Goal: Information Seeking & Learning: Learn about a topic

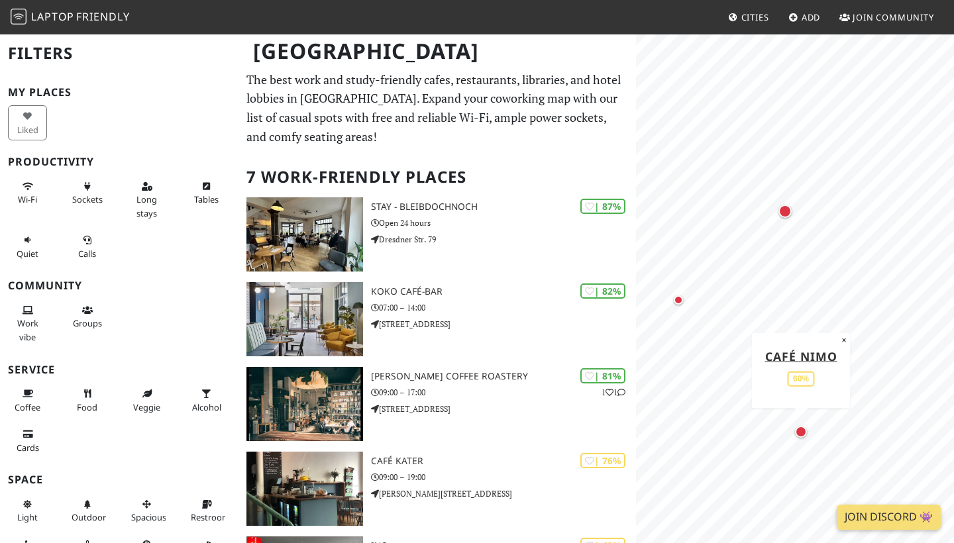
click at [802, 431] on div "Map marker" at bounding box center [801, 432] width 12 height 12
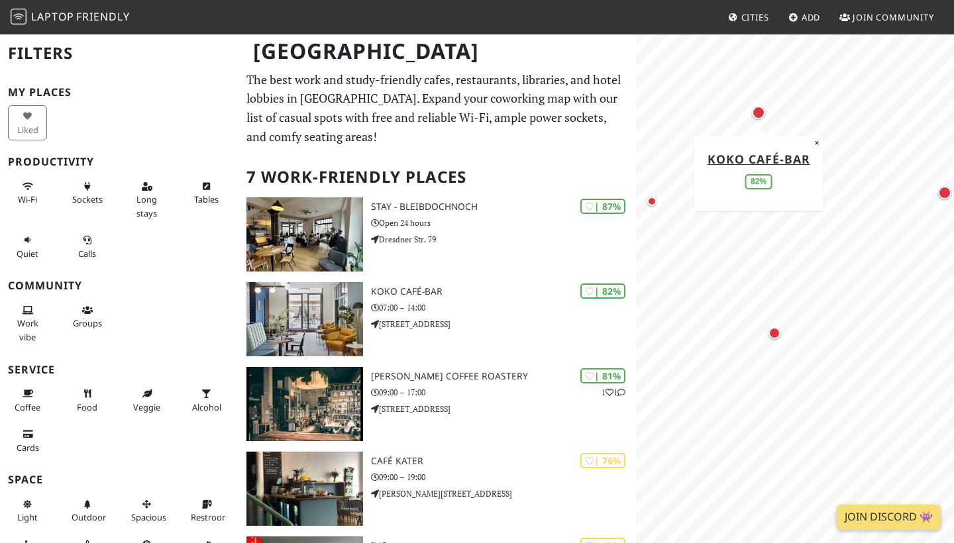
click at [761, 112] on div "Map marker" at bounding box center [758, 112] width 13 height 13
click at [654, 202] on div "Map marker" at bounding box center [651, 201] width 9 height 9
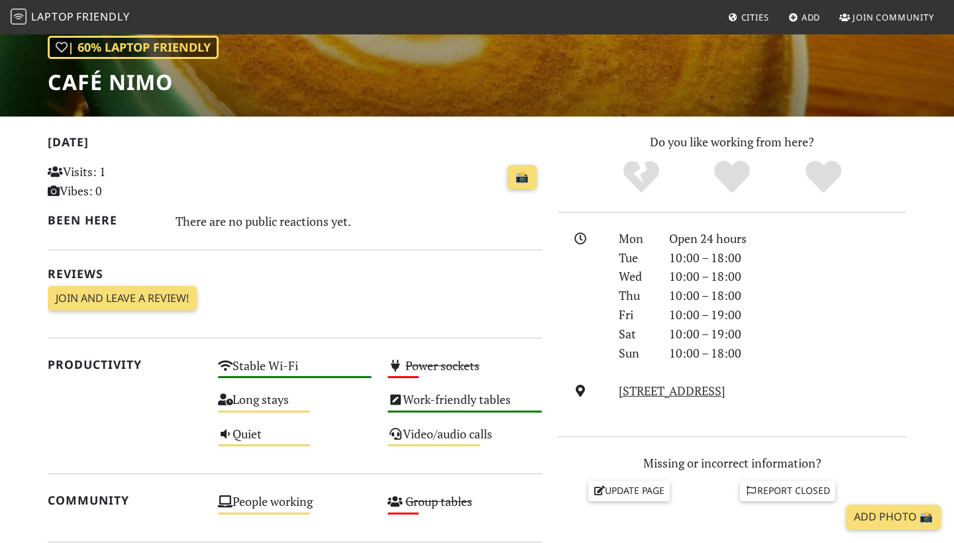
scroll to position [194, 0]
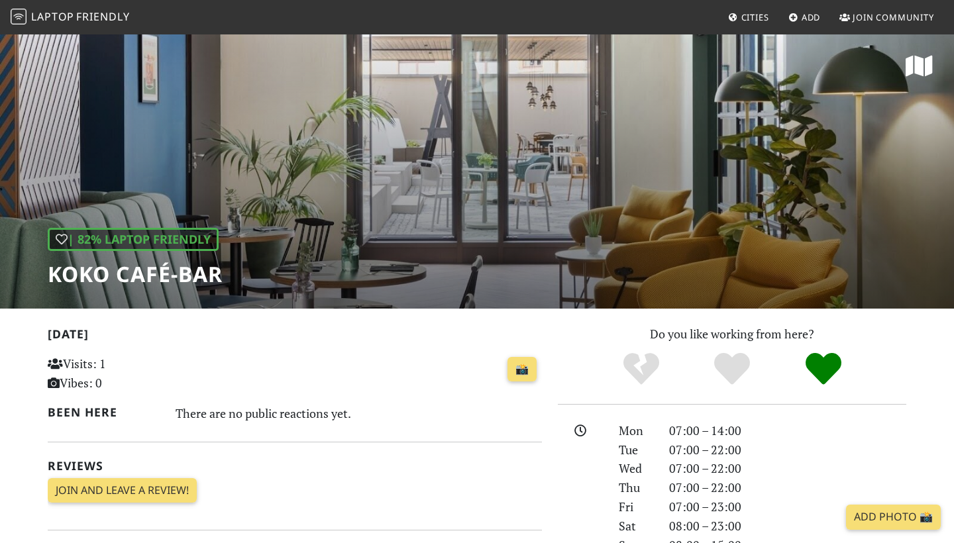
drag, startPoint x: 0, startPoint y: 0, endPoint x: 445, endPoint y: 399, distance: 598.1
click at [445, 399] on div "📸" at bounding box center [380, 378] width 340 height 52
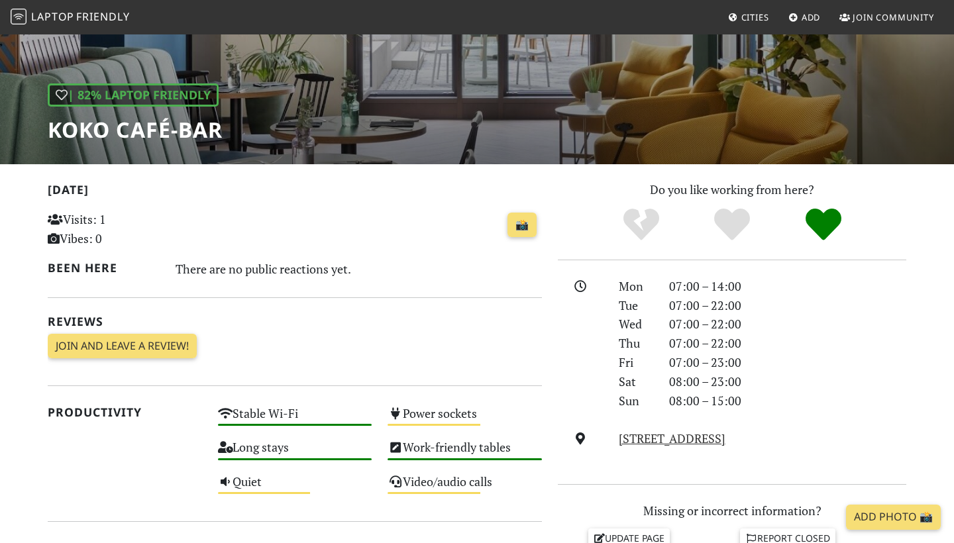
scroll to position [145, 0]
